Goal: Use online tool/utility: Utilize a website feature to perform a specific function

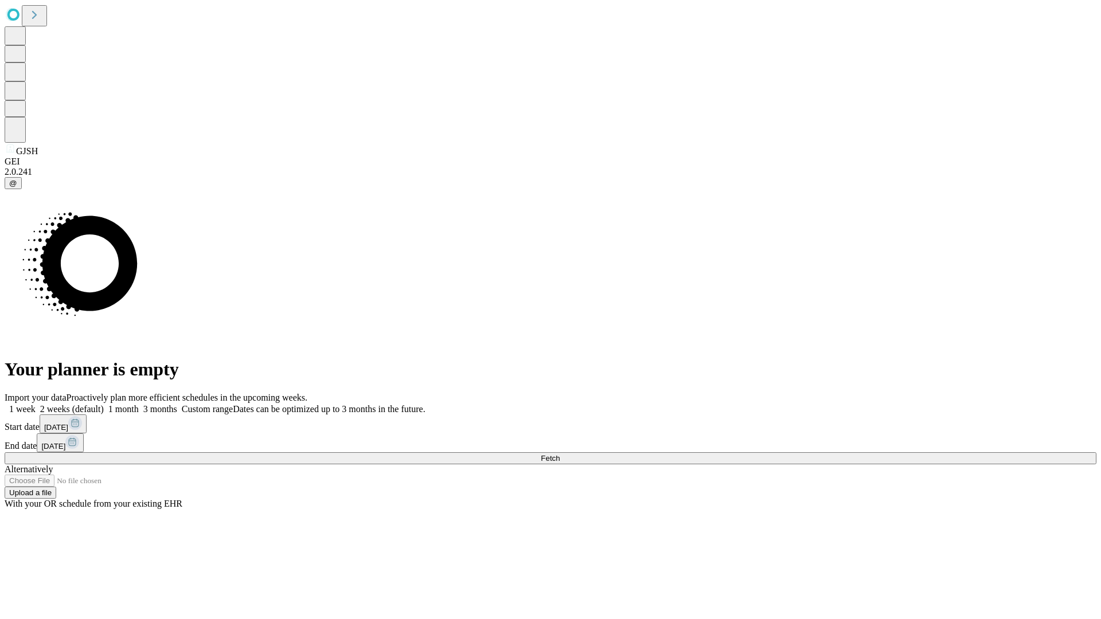
click at [560, 454] on span "Fetch" at bounding box center [550, 458] width 19 height 9
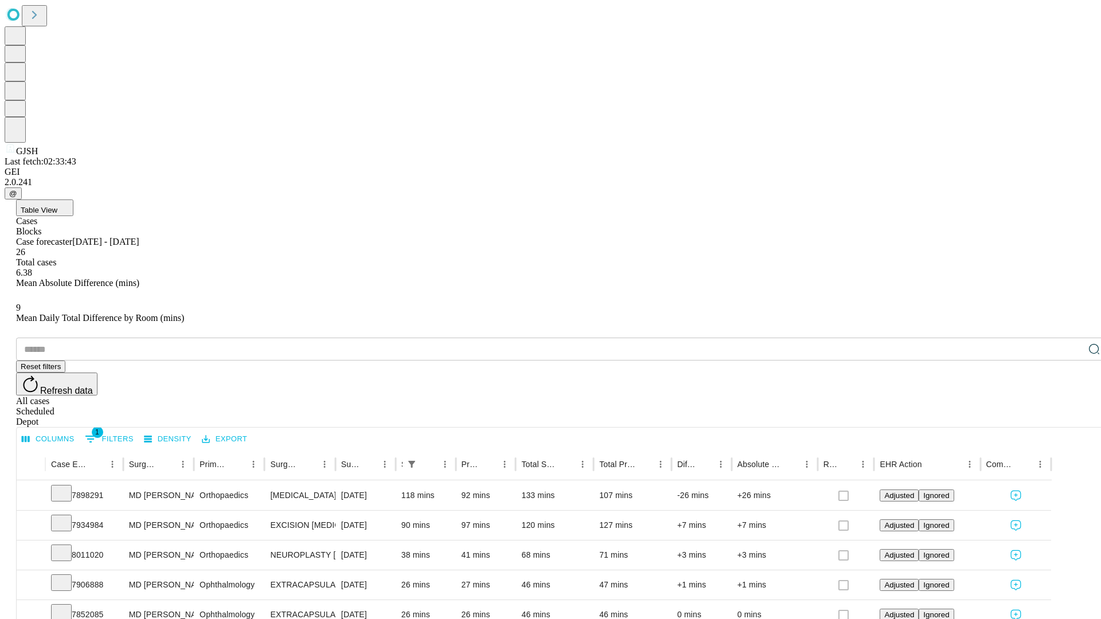
click at [57, 206] on span "Table View" at bounding box center [39, 210] width 37 height 9
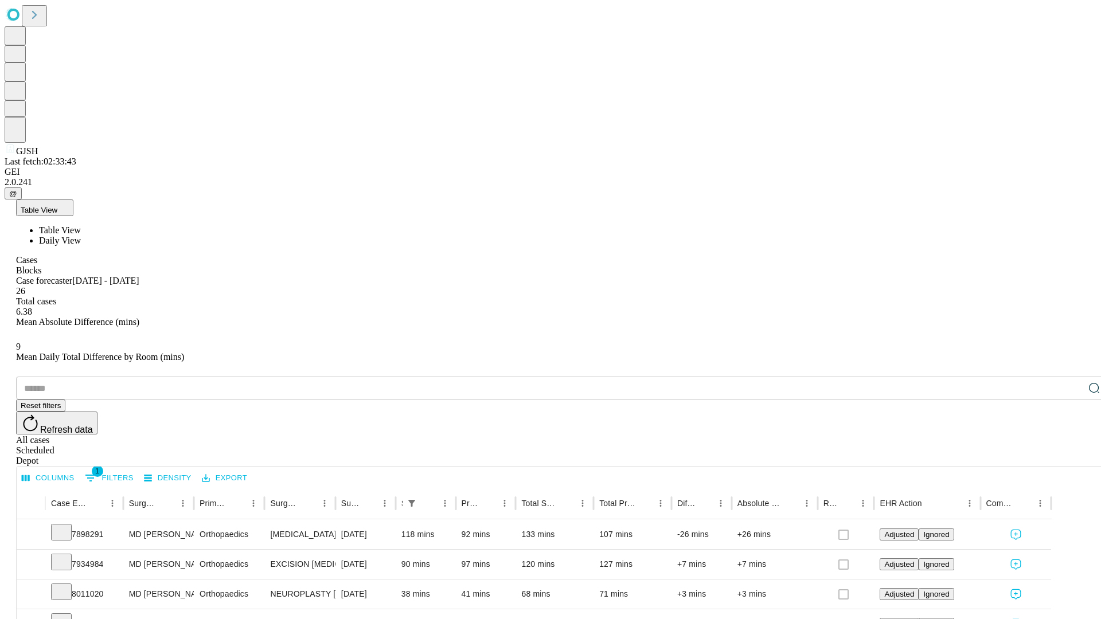
click at [81, 236] on span "Daily View" at bounding box center [60, 241] width 42 height 10
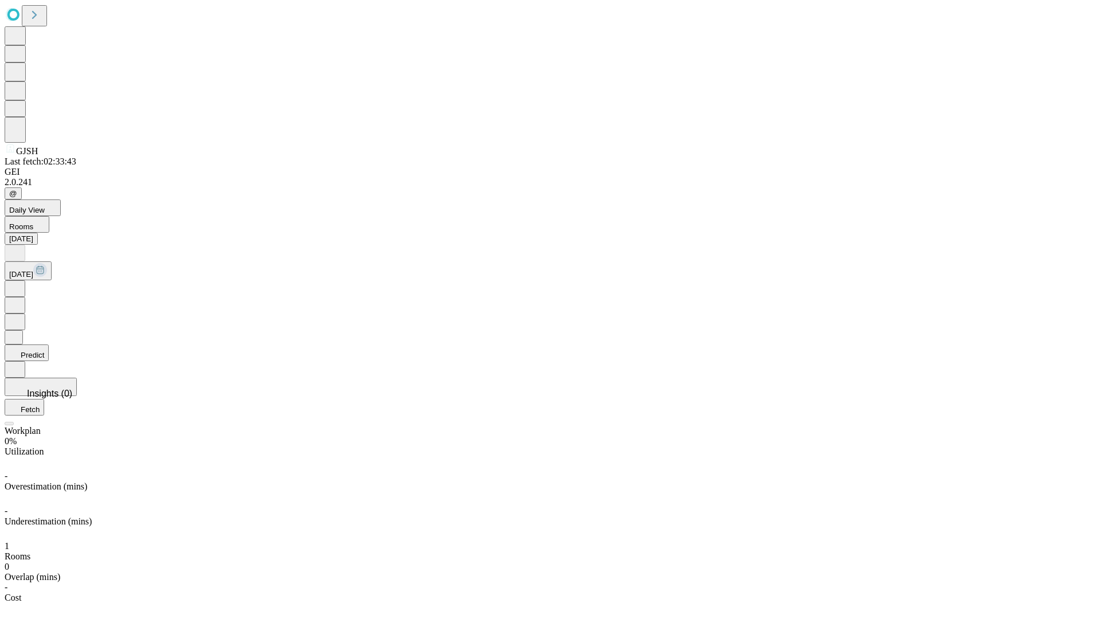
click at [49, 345] on button "Predict" at bounding box center [27, 353] width 44 height 17
